Goal: Information Seeking & Learning: Learn about a topic

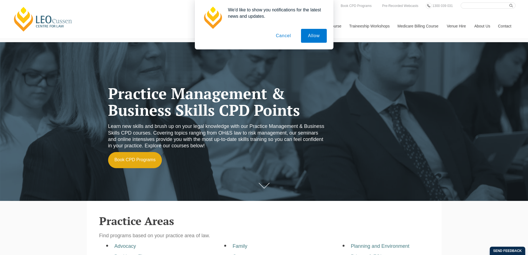
click at [280, 33] on button "Cancel" at bounding box center [283, 36] width 29 height 14
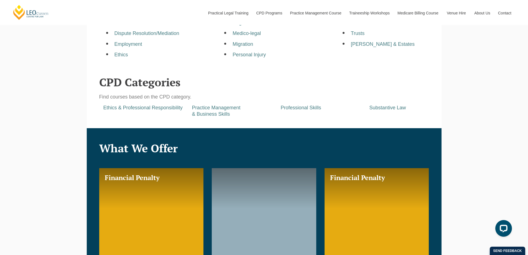
scroll to position [277, 0]
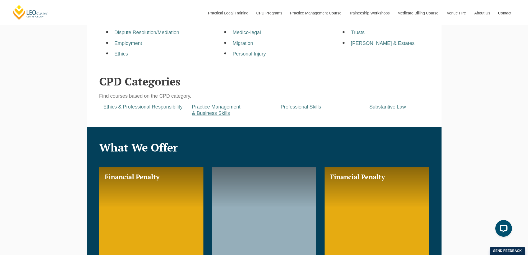
click at [211, 106] on a=pages/cpd-programs&taxons=pages/cpd-programs/cpd-category/practice-management-and-business-skills&_gl=1*1a4bef5*_gcl_au*MTExMzEyMjYzNS4xNzU2NjgyNDU3*_ga*MTM5MzU1NDkzMi4xNzU2NjgyNDU4*_ga_67CL6ZM7M8*czE3NTY2ODI0NTgkbzEkZzAkdDE3NTY2ODI0NTgkajYwJGwwJGg3MDc0MzA0"] "Practice Management & Business Skills" at bounding box center [216, 110] width 49 height 12
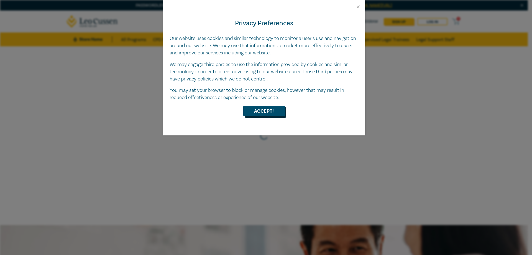
click at [253, 111] on button "Accept!" at bounding box center [264, 111] width 42 height 11
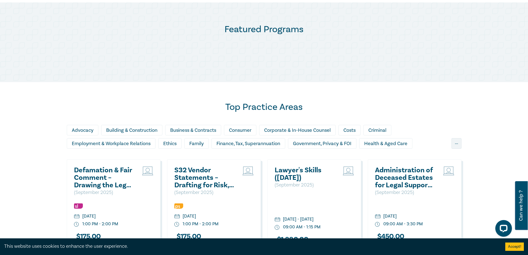
scroll to position [277, 0]
